Goal: Task Accomplishment & Management: Manage account settings

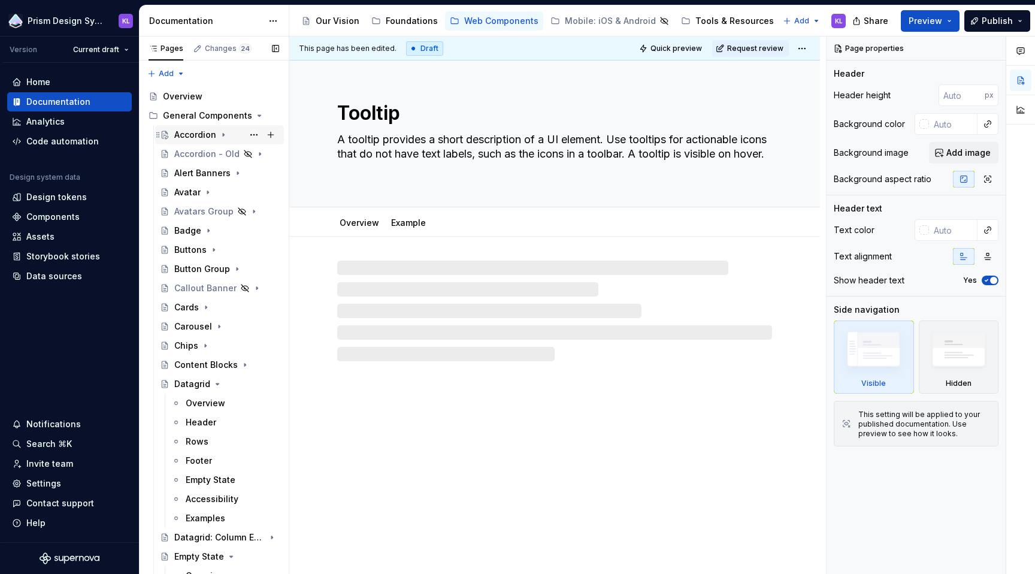
click at [194, 135] on div "Accordion" at bounding box center [195, 135] width 42 height 12
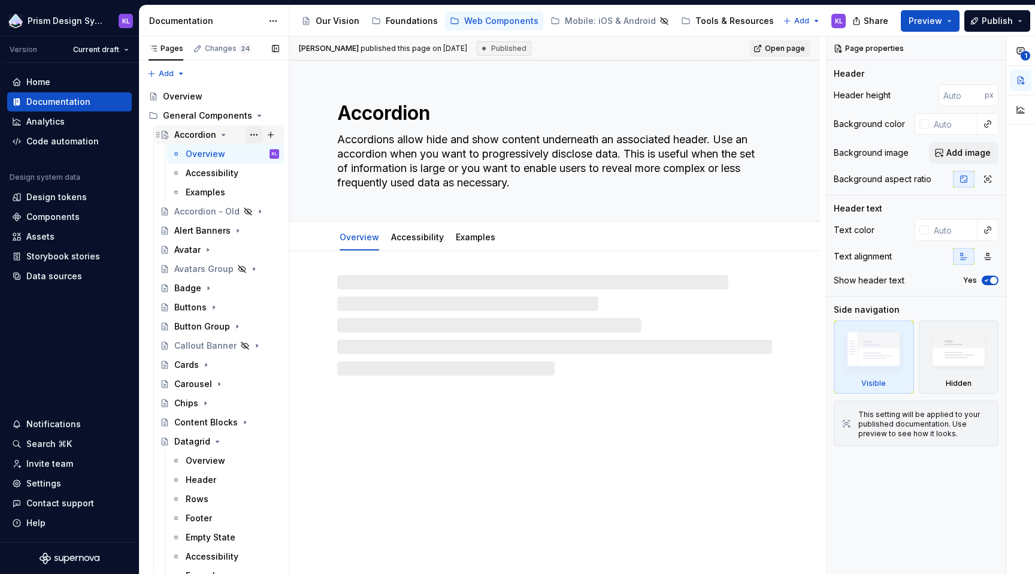
click at [247, 133] on button "Page tree" at bounding box center [254, 134] width 17 height 17
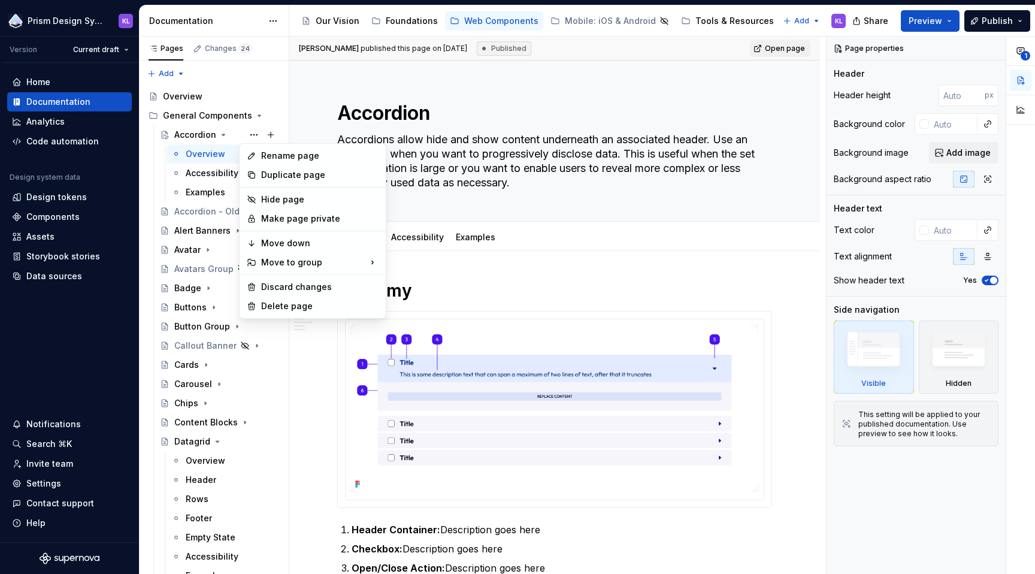
click at [1019, 20] on html "Prism Design System KL Version Current draft Home Documentation Analytics Code …" at bounding box center [517, 287] width 1035 height 574
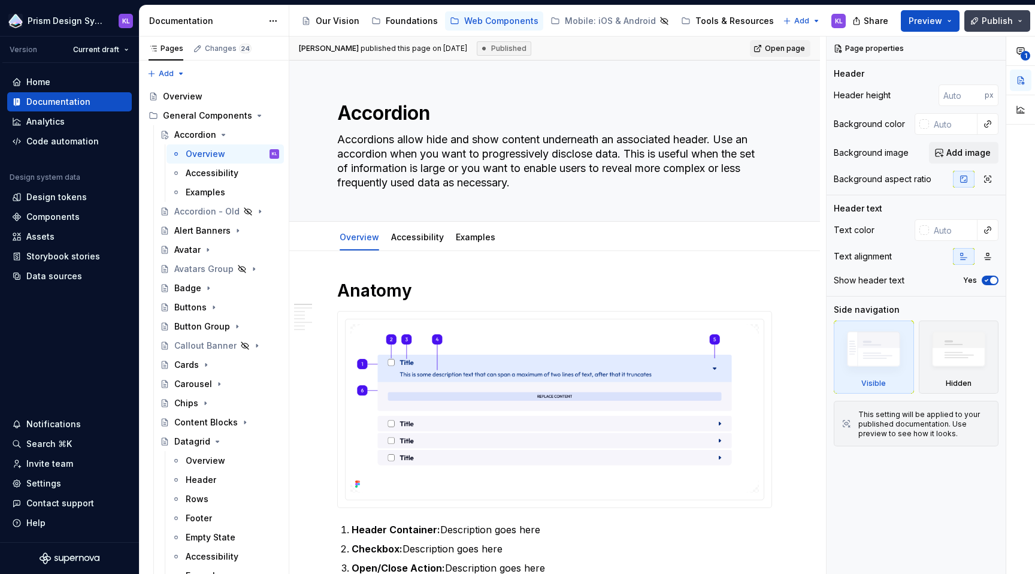
click at [1018, 20] on button "Publish" at bounding box center [997, 21] width 66 height 22
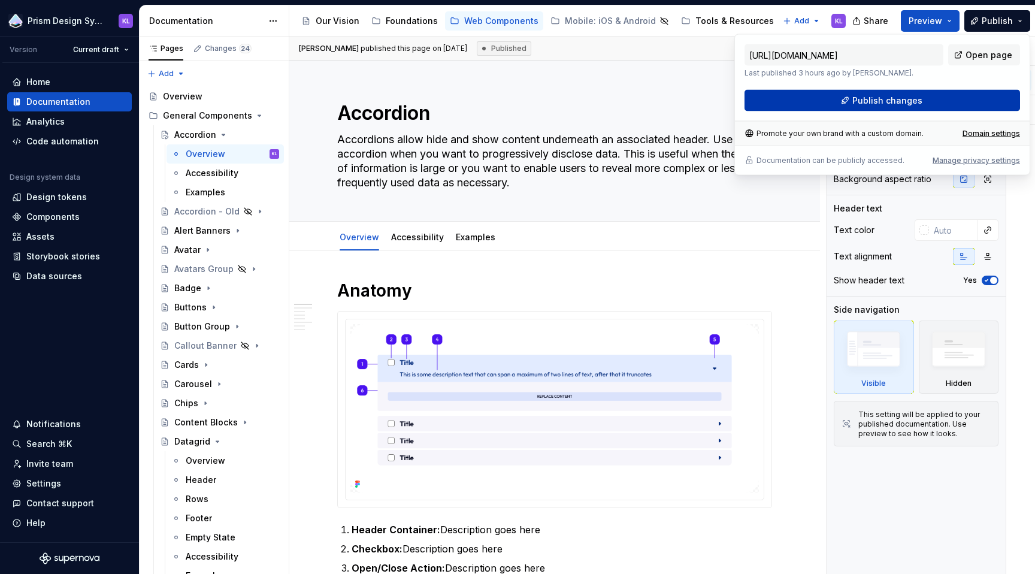
click at [951, 96] on button "Publish changes" at bounding box center [883, 101] width 276 height 22
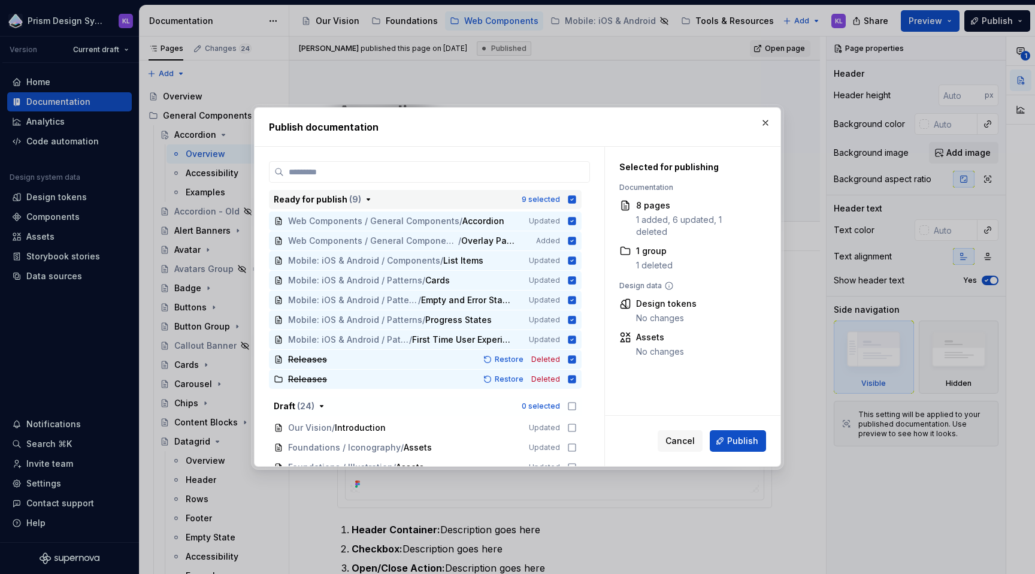
click at [572, 197] on icon "button" at bounding box center [572, 199] width 8 height 8
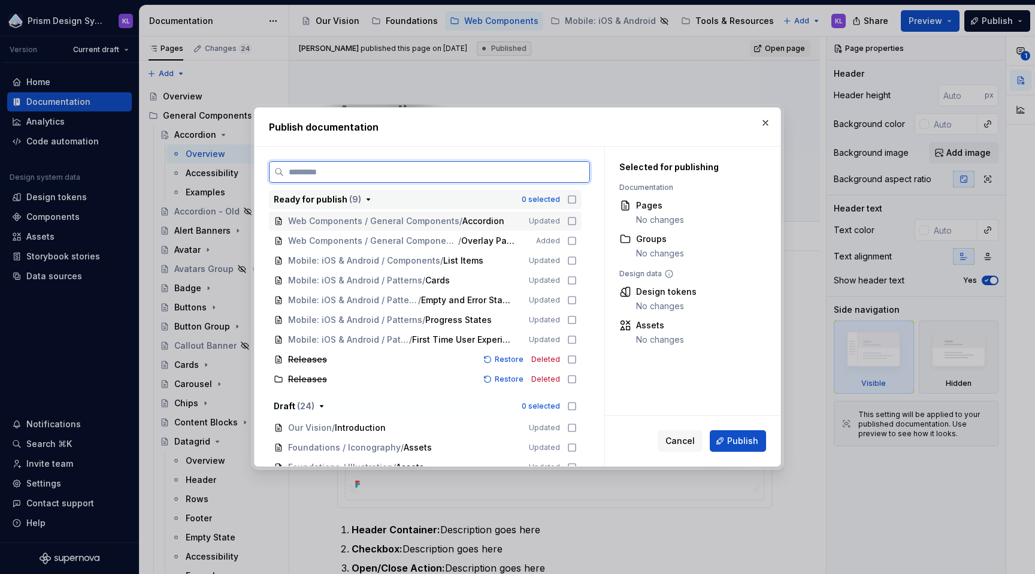
click at [572, 220] on icon at bounding box center [572, 221] width 10 height 10
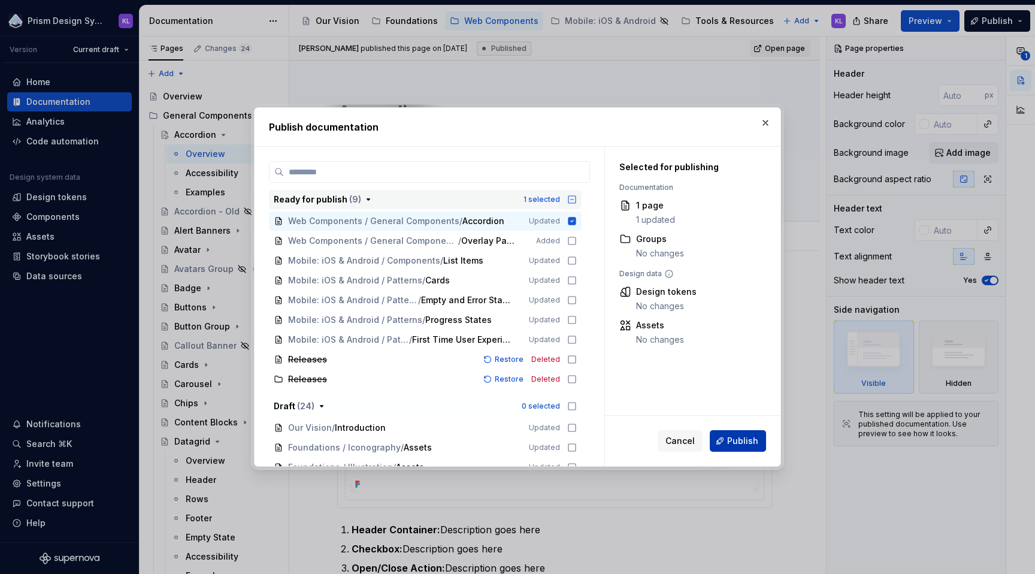
click at [742, 442] on span "Publish" at bounding box center [742, 441] width 31 height 12
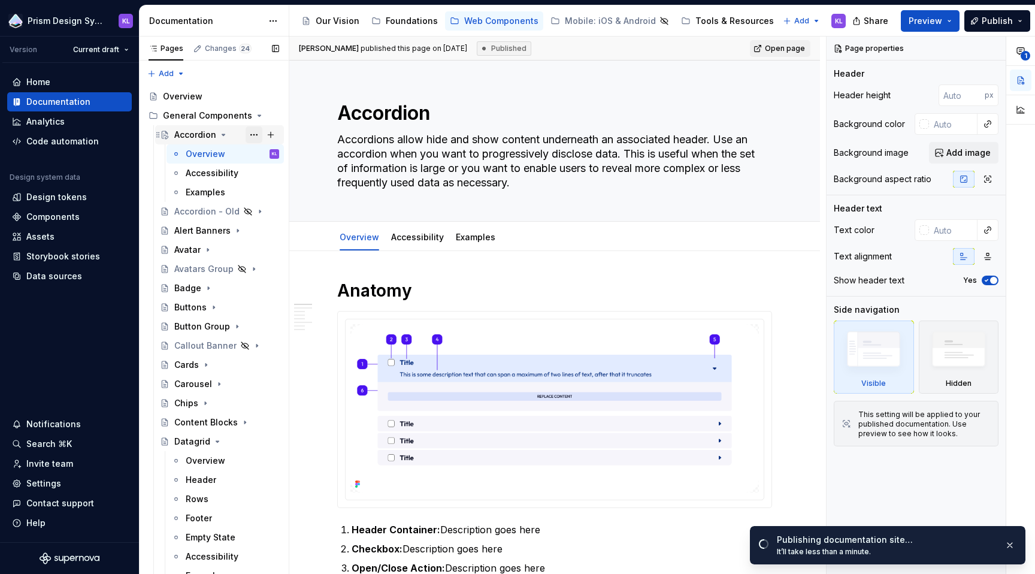
click at [249, 135] on button "Page tree" at bounding box center [254, 134] width 17 height 17
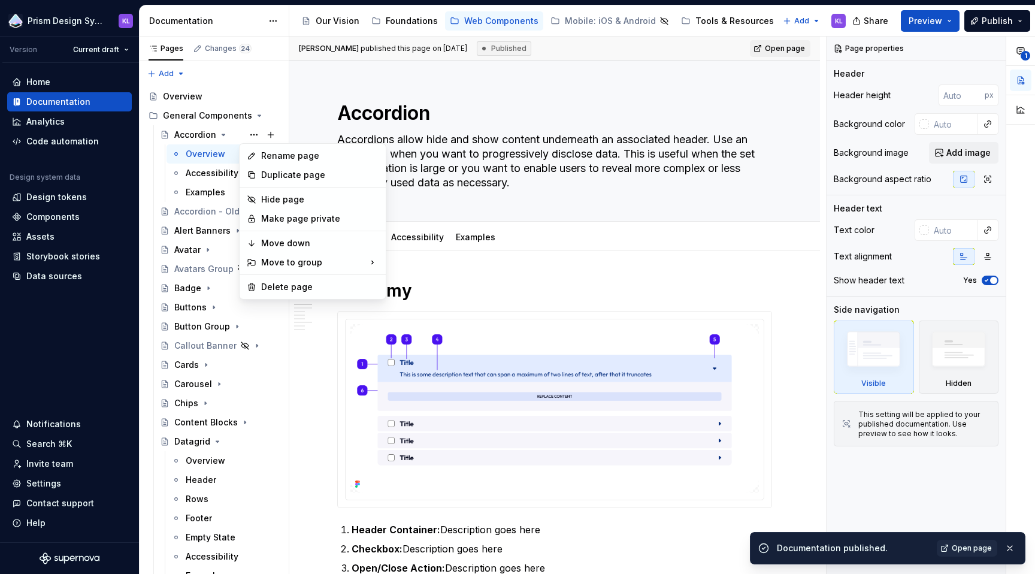
click at [125, 49] on html "Prism Design System KL Version Current draft Home Documentation Analytics Code …" at bounding box center [517, 287] width 1035 height 574
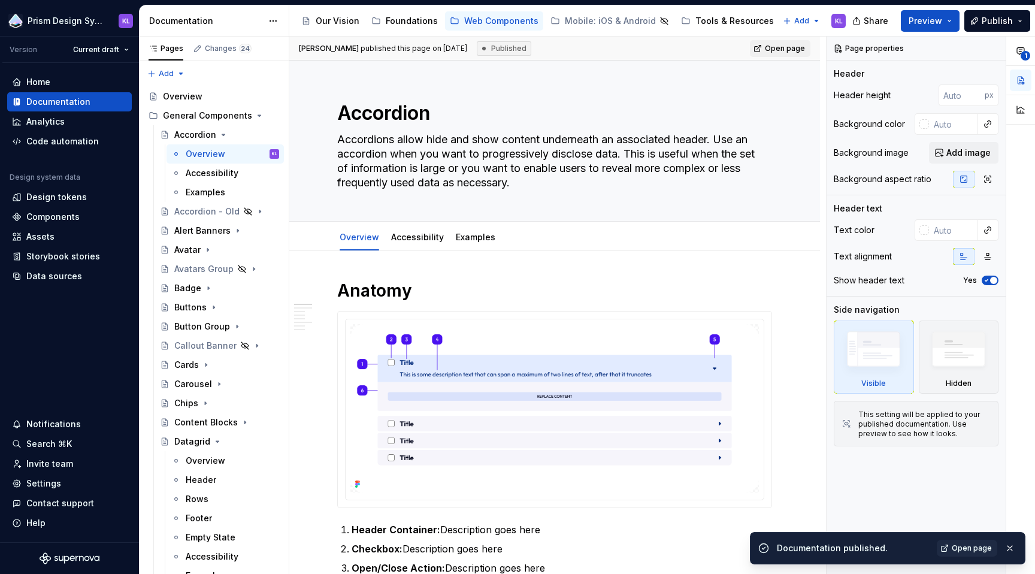
click at [125, 49] on html "Prism Design System KL Version Current draft Home Documentation Analytics Code …" at bounding box center [517, 287] width 1035 height 574
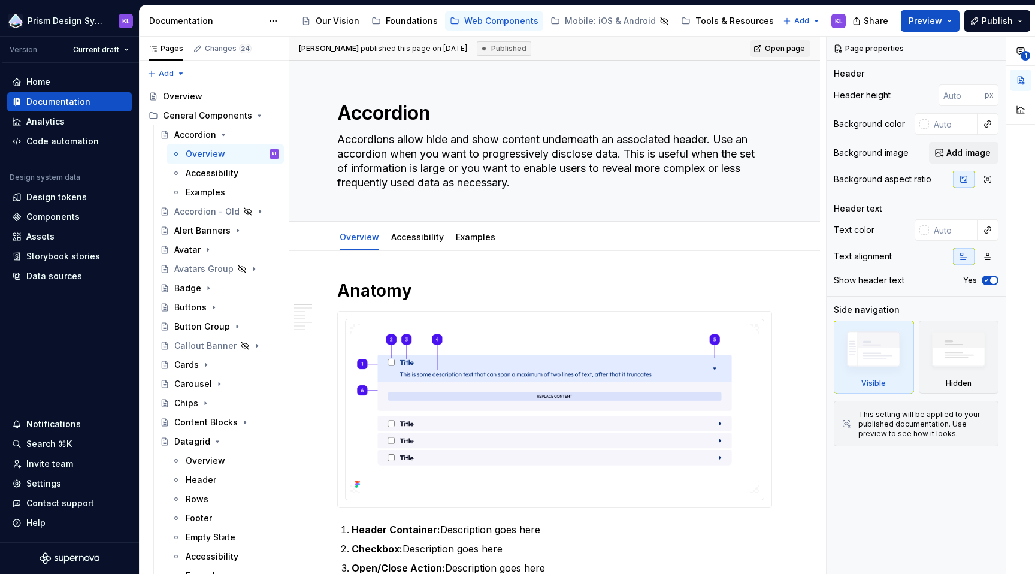
click at [126, 50] on html "Prism Design System KL Version Current draft Home Documentation Analytics Code …" at bounding box center [517, 287] width 1035 height 574
click at [233, 230] on icon "Page tree" at bounding box center [238, 231] width 10 height 10
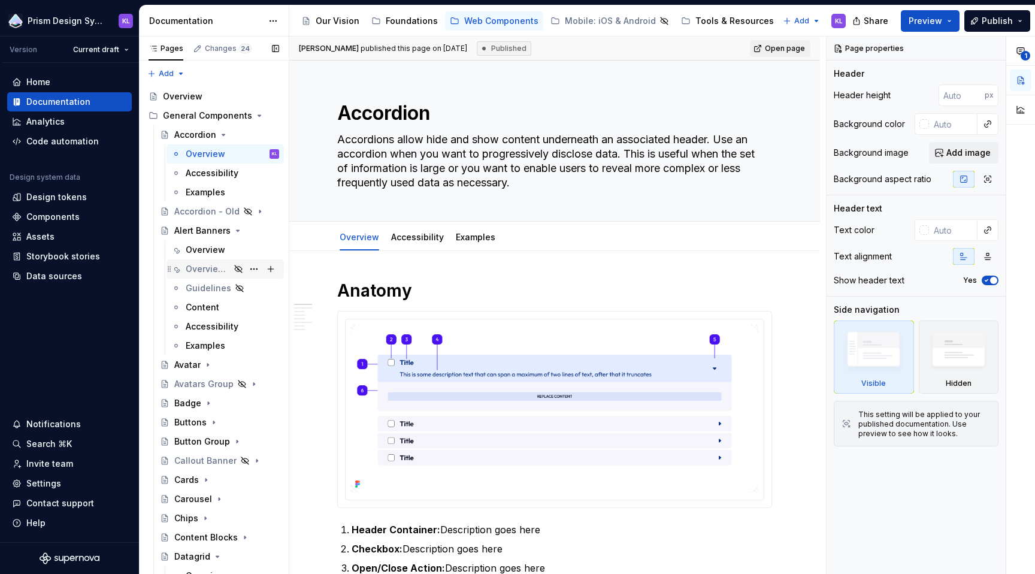
click at [214, 273] on div "Overview - Draft" at bounding box center [208, 269] width 44 height 12
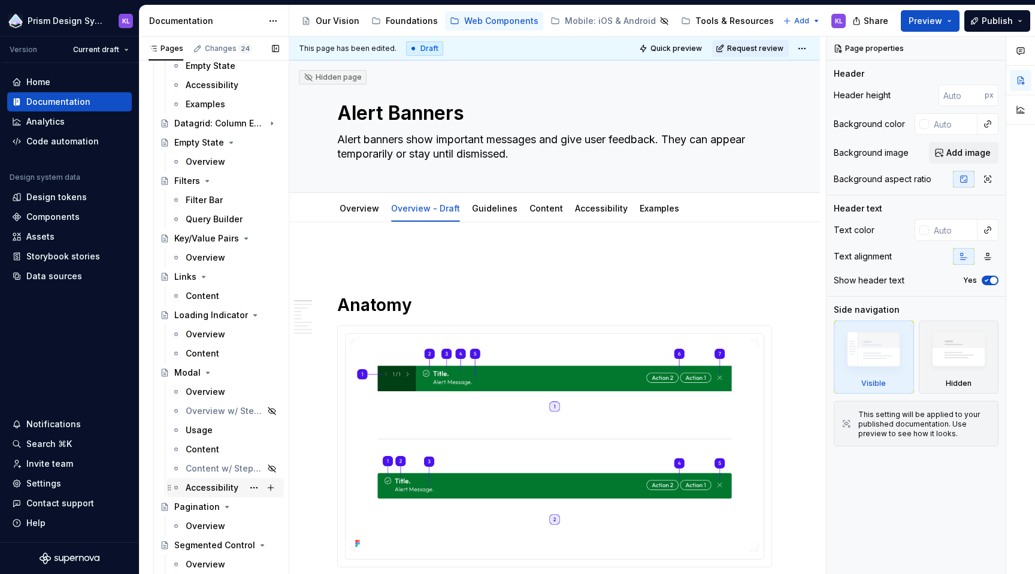
scroll to position [649, 0]
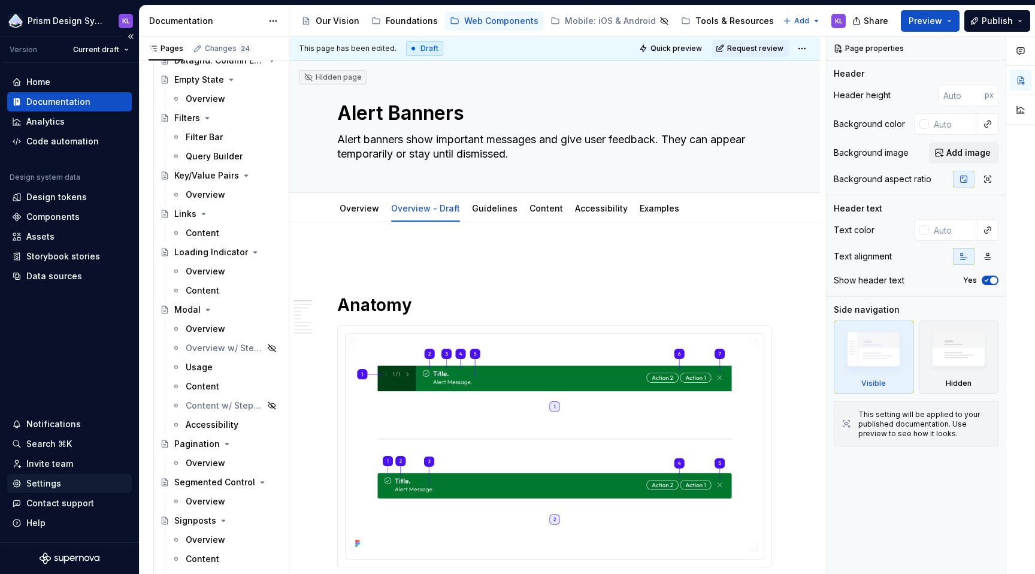
click at [72, 479] on div "Settings" at bounding box center [69, 483] width 115 height 12
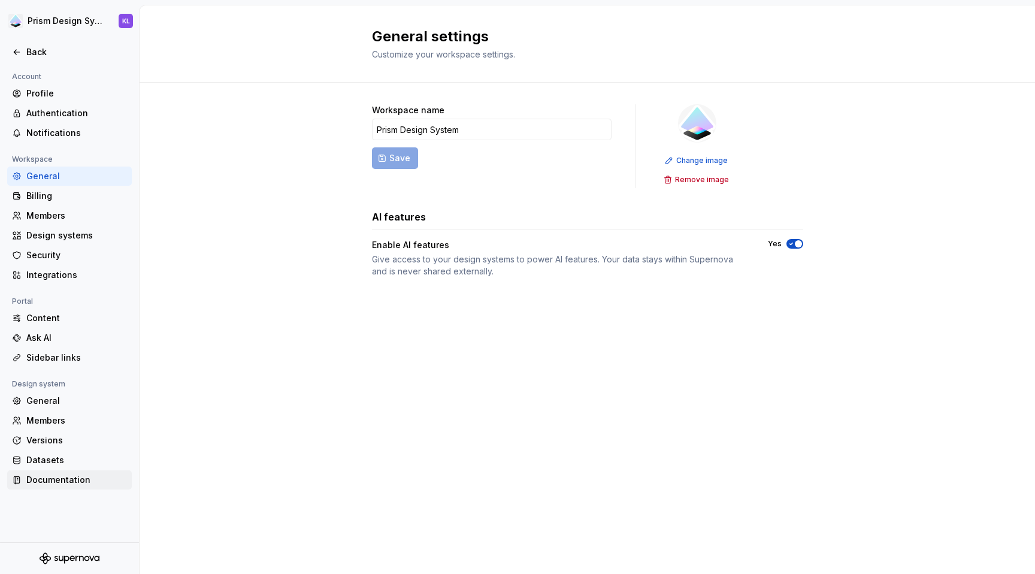
click at [90, 479] on div "Documentation" at bounding box center [76, 480] width 101 height 12
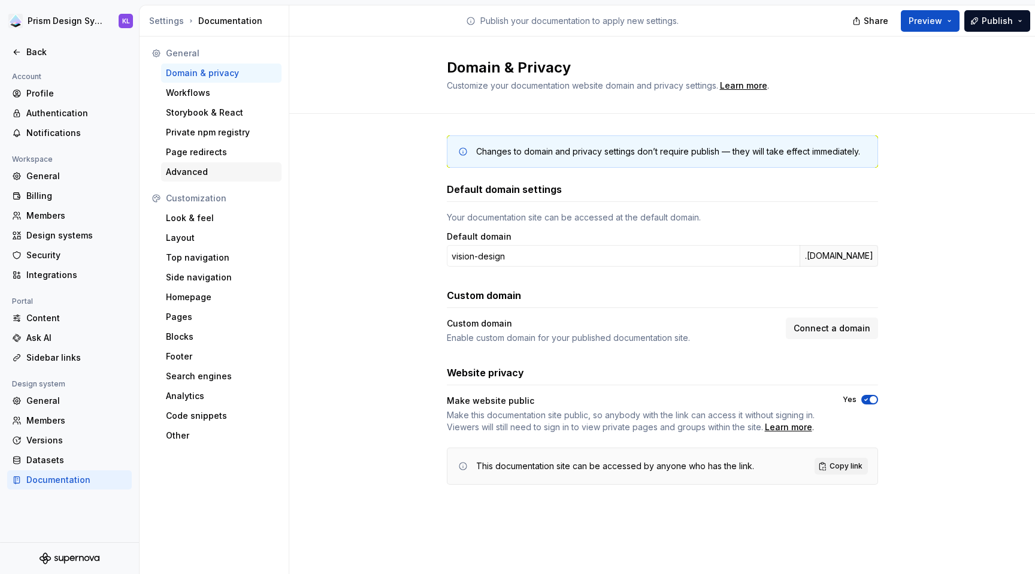
click at [226, 170] on div "Advanced" at bounding box center [221, 172] width 111 height 12
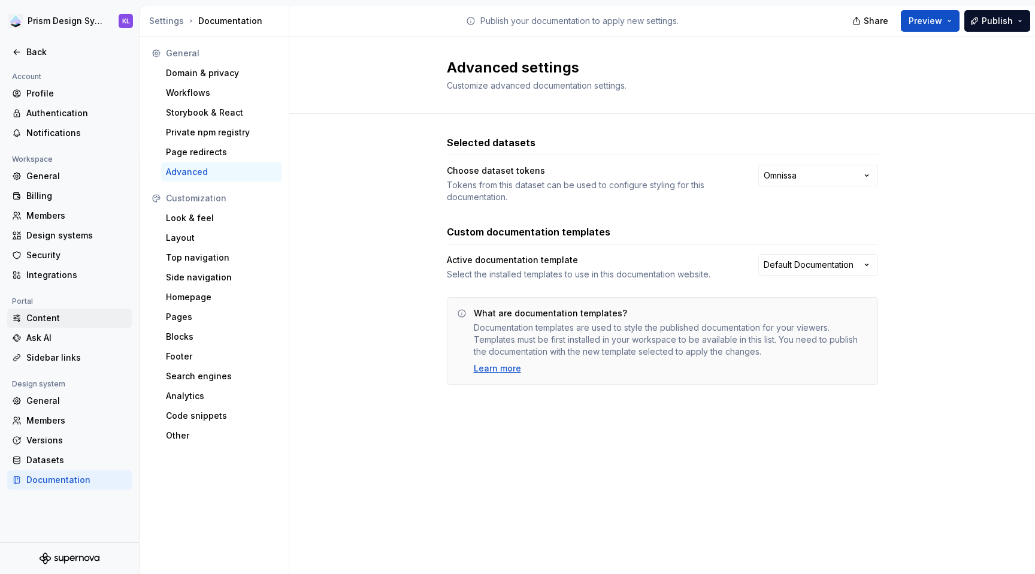
click at [58, 320] on div "Content" at bounding box center [76, 318] width 101 height 12
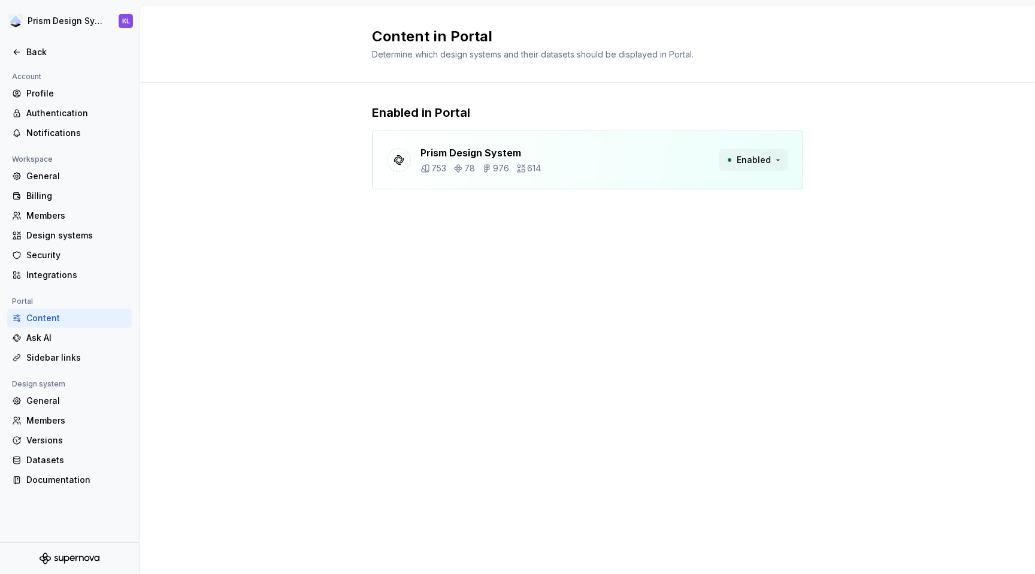
click at [779, 156] on button "Enabled" at bounding box center [753, 160] width 69 height 22
click at [888, 164] on div "Enabled in Portal Prism Design System 753 78 976 614 Enabled" at bounding box center [588, 159] width 896 height 152
click at [49, 339] on div "Ask AI" at bounding box center [76, 338] width 101 height 12
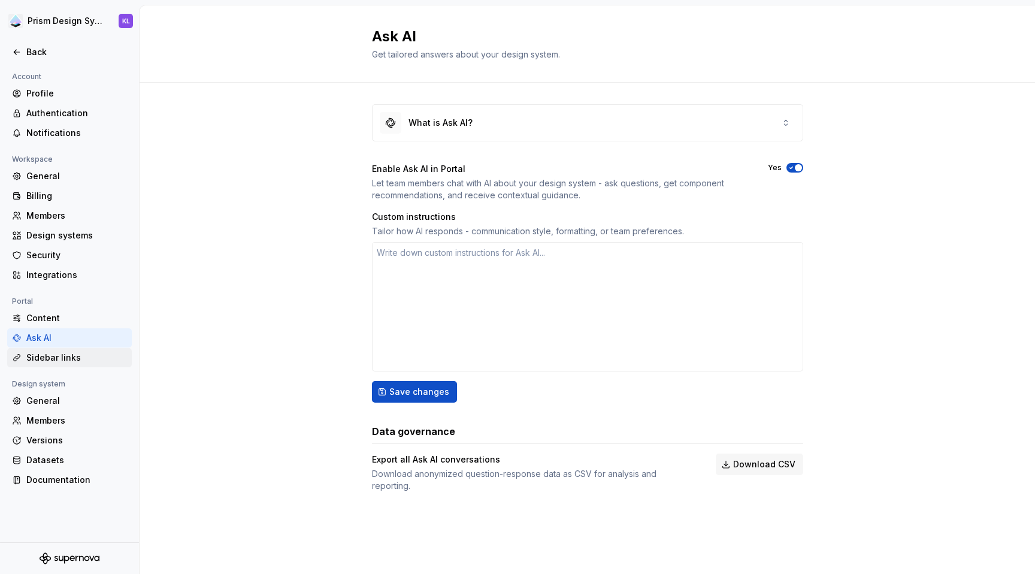
click at [60, 359] on div "Sidebar links" at bounding box center [76, 358] width 101 height 12
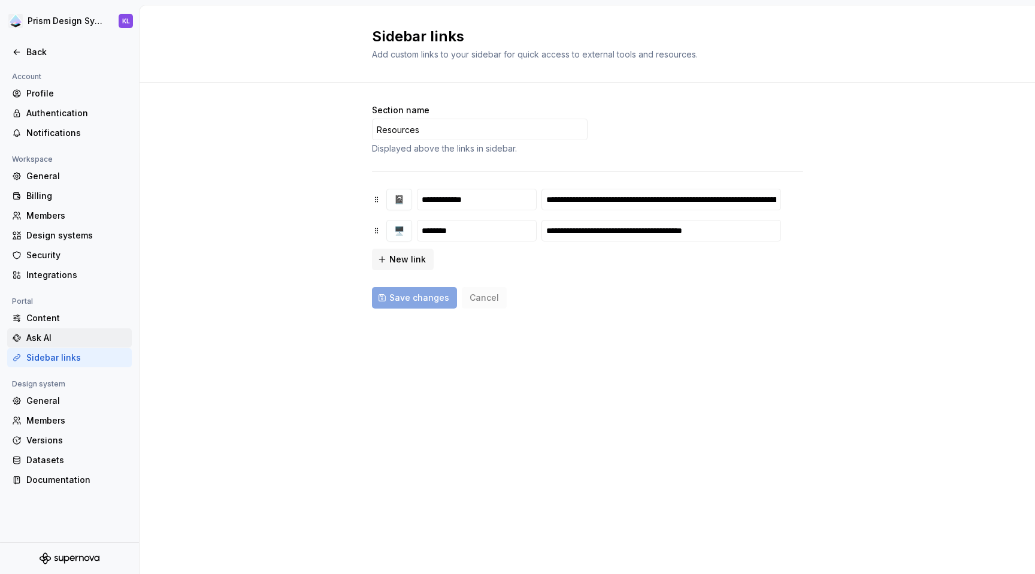
click at [51, 337] on div "Ask AI" at bounding box center [76, 338] width 101 height 12
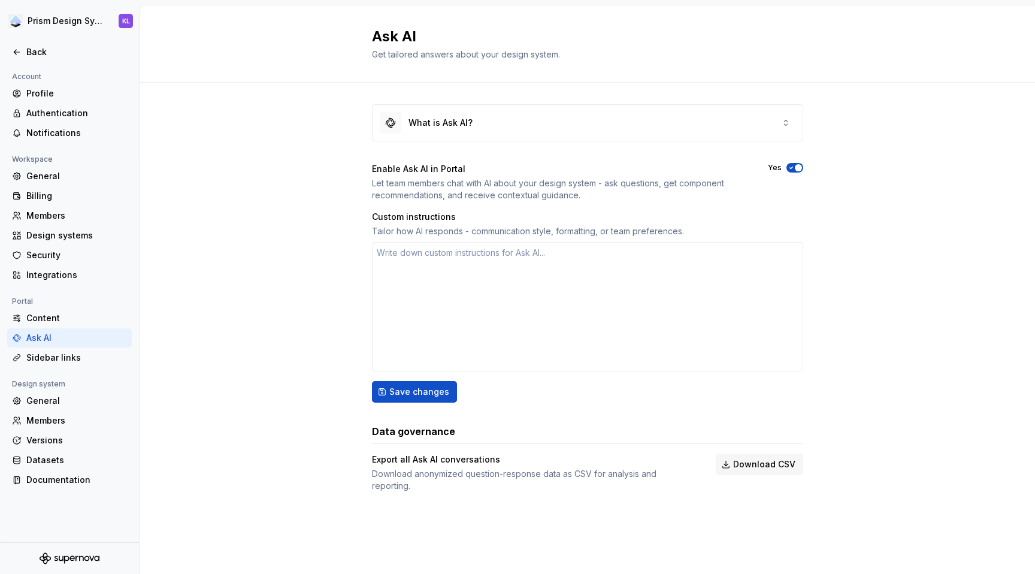
type textarea "*"
click at [76, 457] on div "Datasets" at bounding box center [76, 460] width 101 height 12
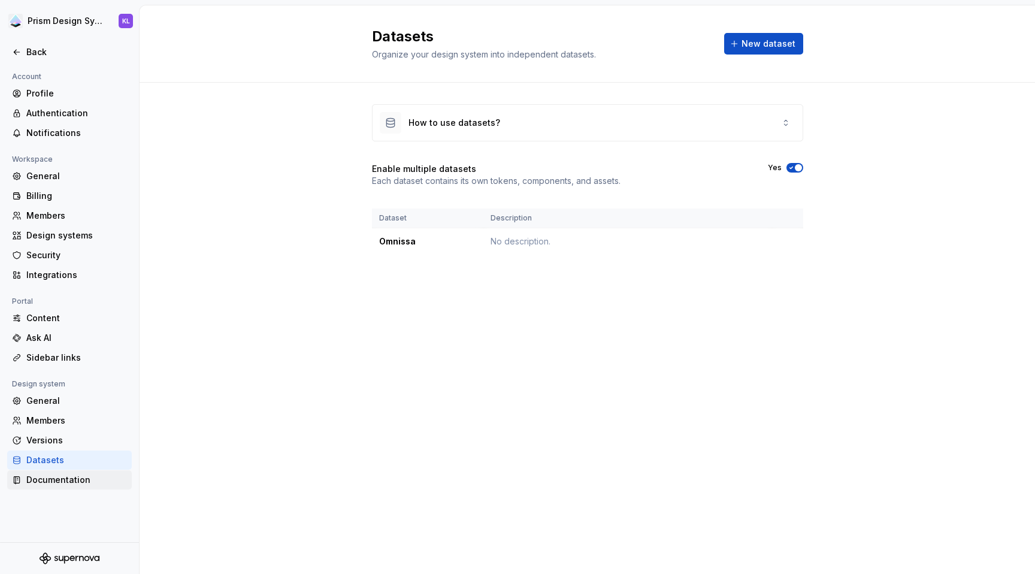
click at [55, 480] on div "Documentation" at bounding box center [76, 480] width 101 height 12
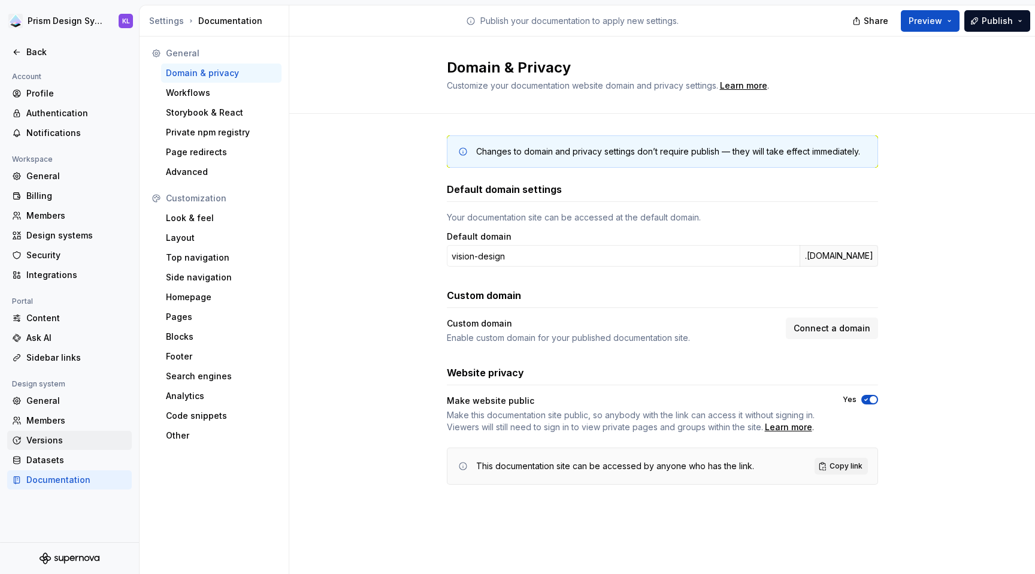
click at [52, 441] on div "Versions" at bounding box center [76, 440] width 101 height 12
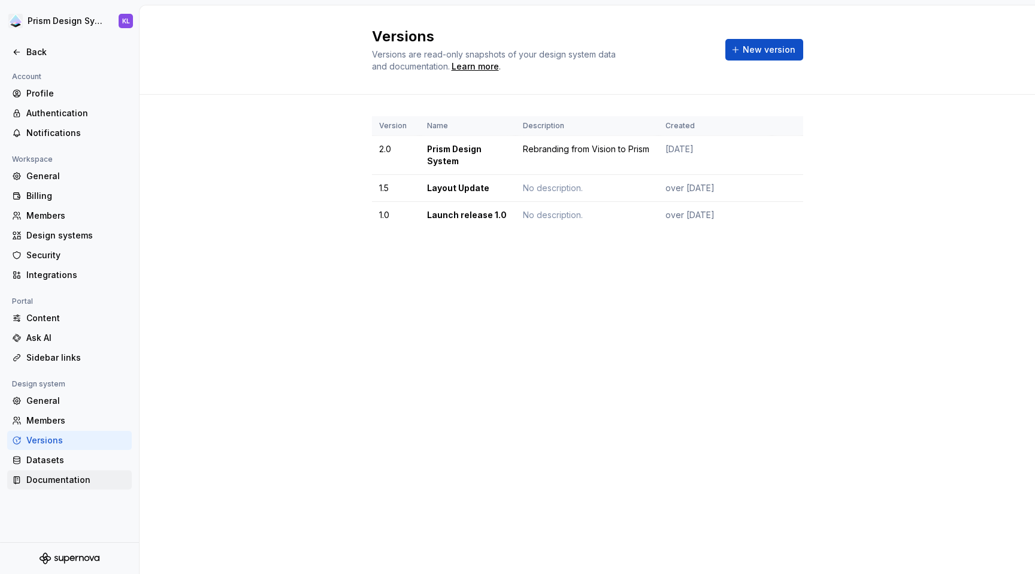
click at [58, 479] on div "Documentation" at bounding box center [76, 480] width 101 height 12
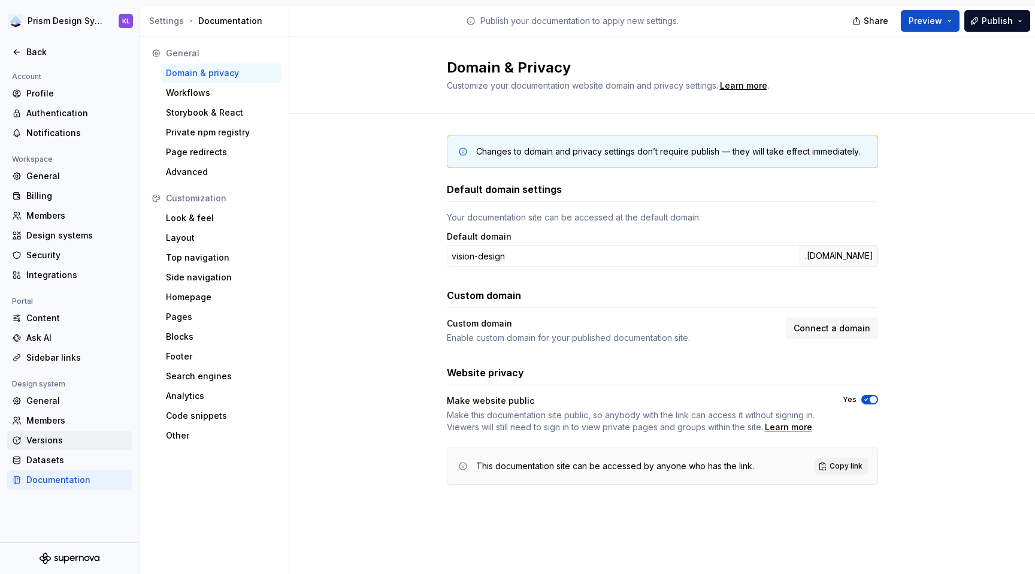
click at [61, 439] on div "Versions" at bounding box center [76, 440] width 101 height 12
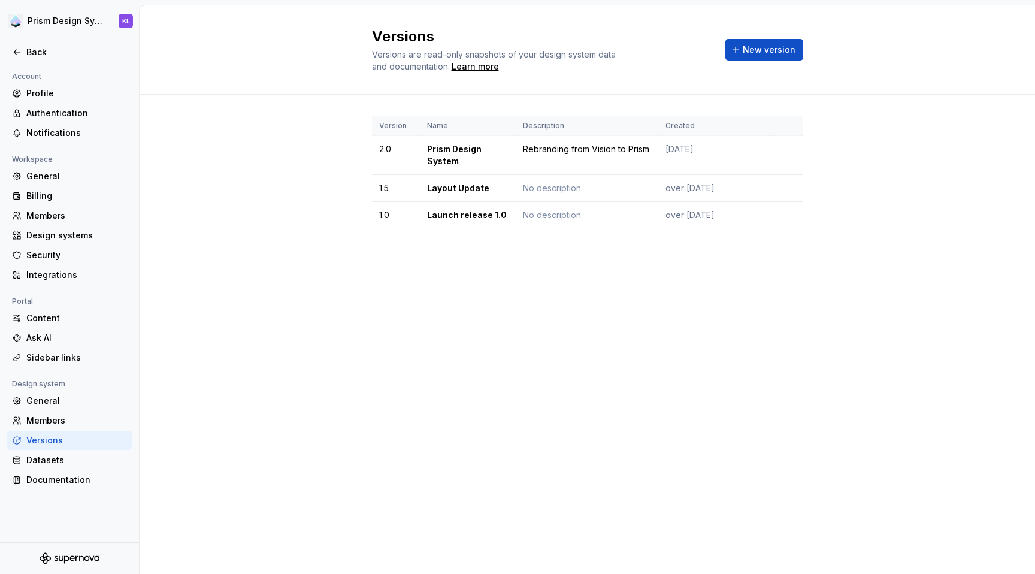
click at [992, 148] on div "Version Name Description Created 2.0 Prism Design System Rebranding from Vision…" at bounding box center [588, 184] width 896 height 179
